Goal: Find specific page/section

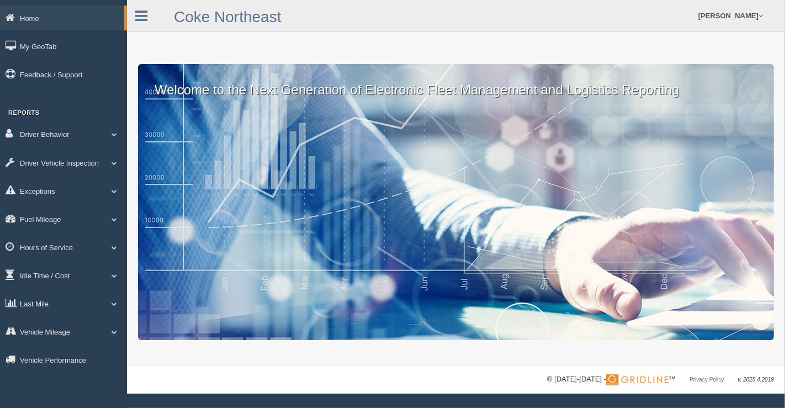
click at [116, 312] on link "Last Mile" at bounding box center [63, 303] width 127 height 25
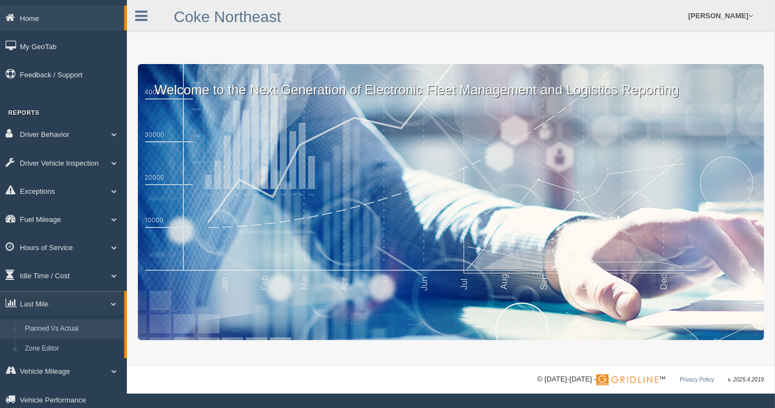
click at [36, 339] on link "Planned Vs Actual" at bounding box center [72, 329] width 104 height 20
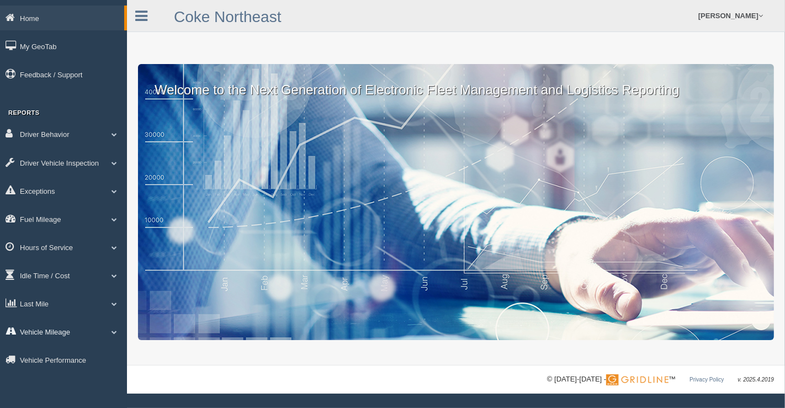
click at [109, 334] on span at bounding box center [114, 332] width 14 height 6
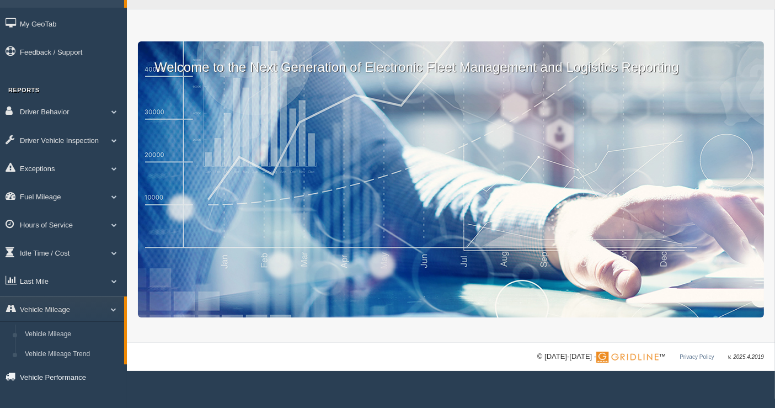
scroll to position [34, 0]
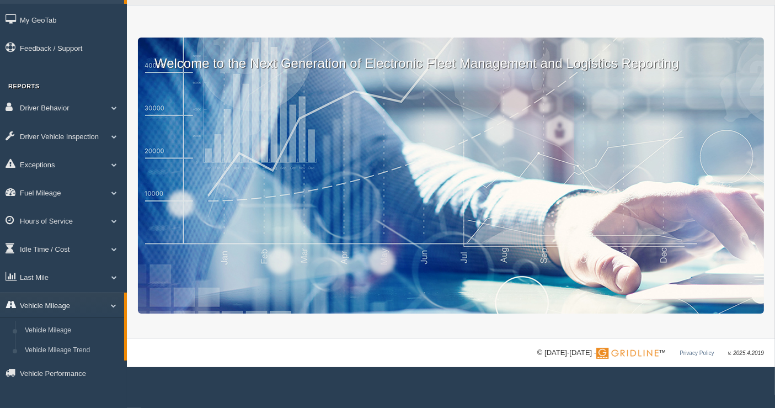
drag, startPoint x: 109, startPoint y: 307, endPoint x: 70, endPoint y: 278, distance: 48.5
click at [109, 307] on span at bounding box center [109, 305] width 14 height 6
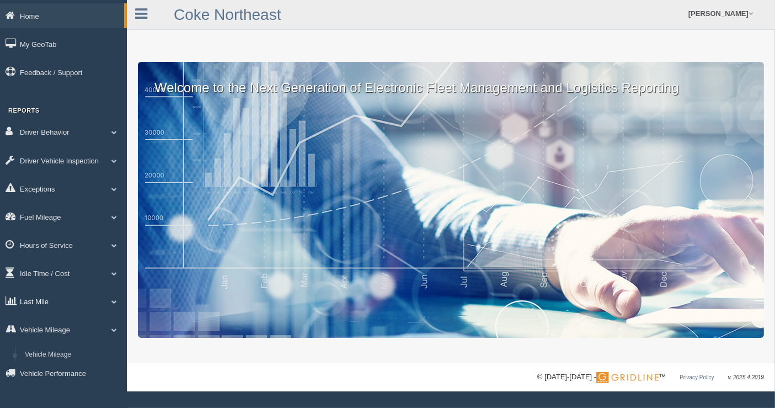
scroll to position [0, 0]
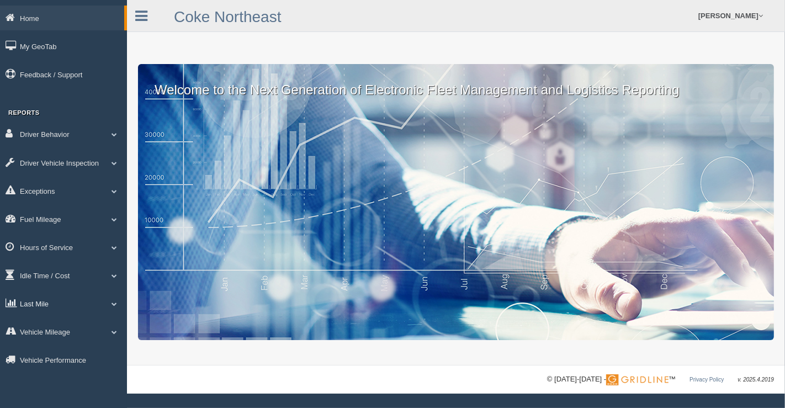
click at [36, 306] on link "Last Mile" at bounding box center [63, 303] width 127 height 25
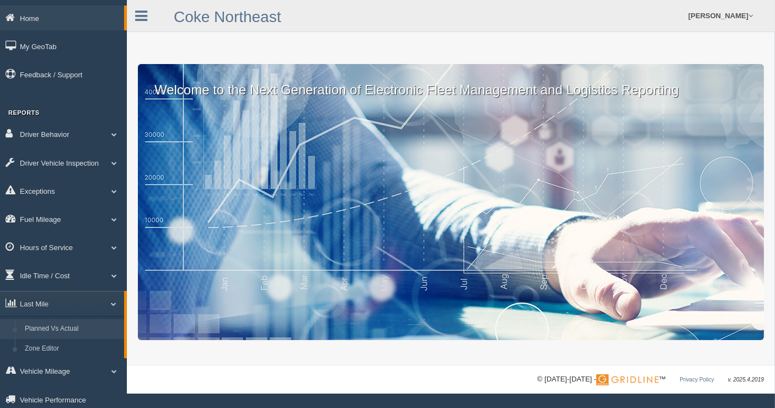
click at [54, 335] on link "Planned Vs Actual" at bounding box center [72, 329] width 104 height 20
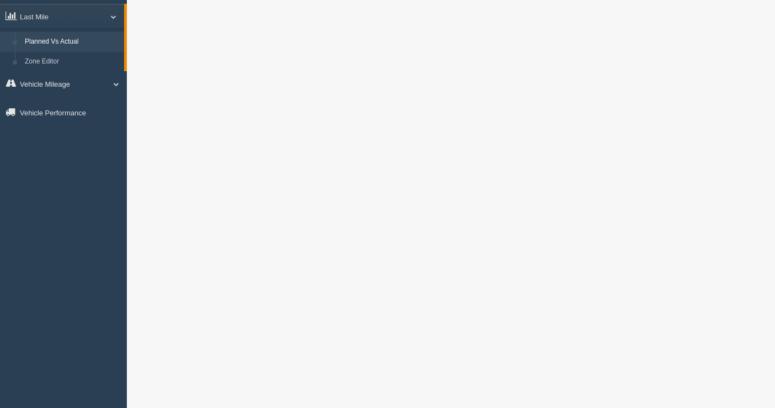
scroll to position [306, 0]
